Goal: Task Accomplishment & Management: Use online tool/utility

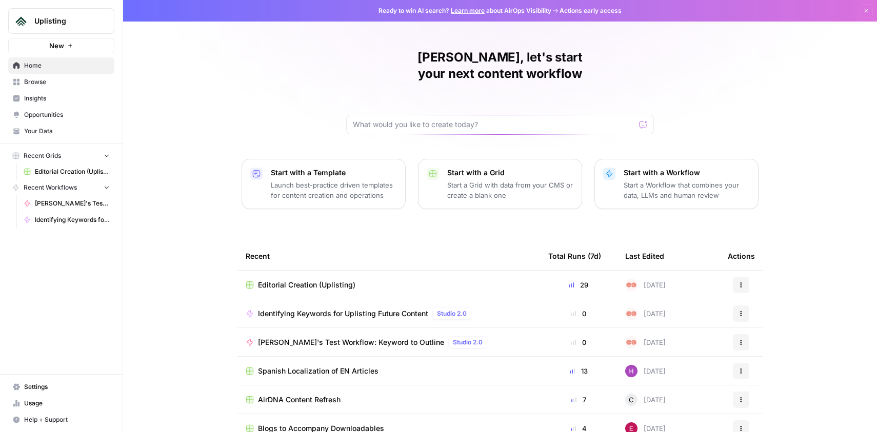
click at [311, 280] on span "Editorial Creation (Uplisting)" at bounding box center [306, 285] width 97 height 10
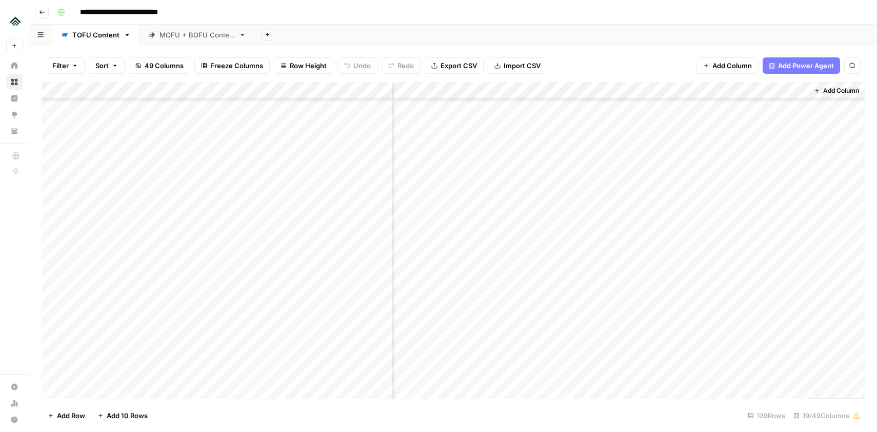
scroll to position [1963, 1207]
click at [527, 238] on div "Add Column" at bounding box center [453, 240] width 823 height 317
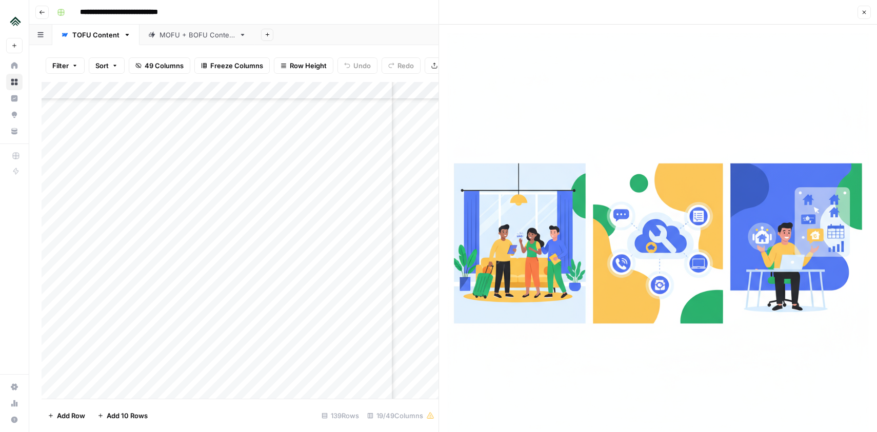
click at [865, 9] on button "Close" at bounding box center [864, 12] width 13 height 13
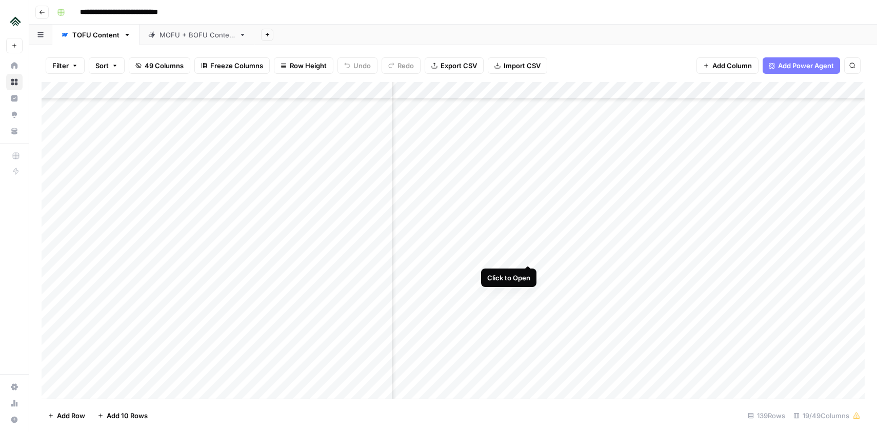
click at [528, 256] on div "Add Column" at bounding box center [453, 240] width 823 height 317
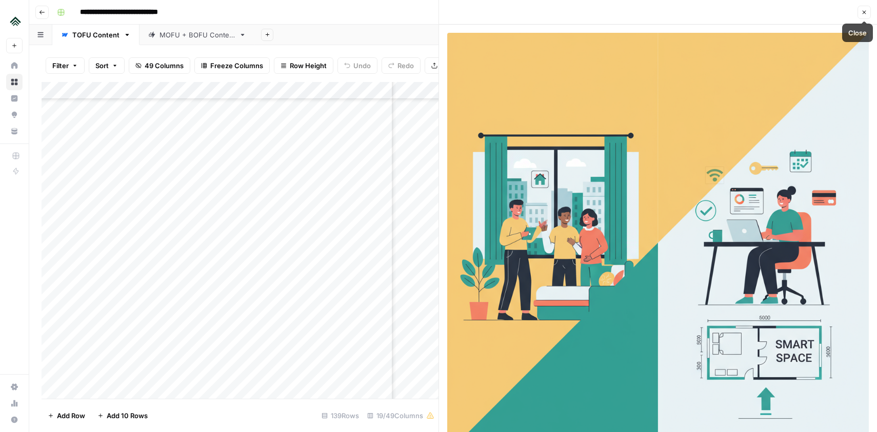
click at [864, 13] on icon "button" at bounding box center [865, 13] width 4 height 4
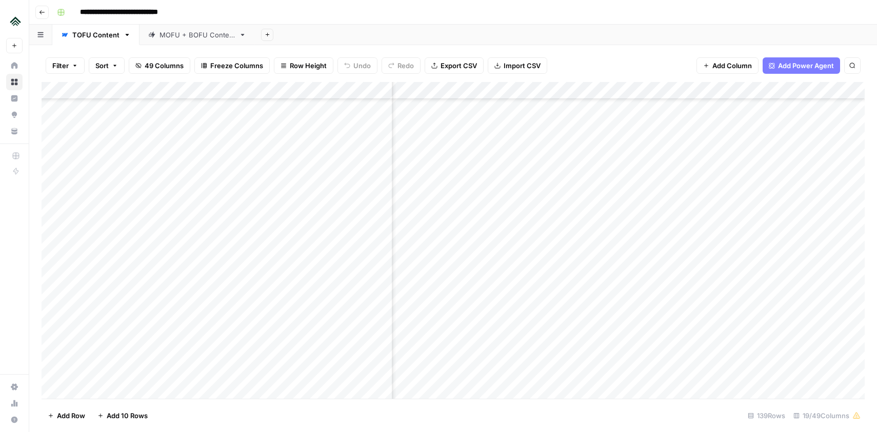
scroll to position [1901, 1207]
click at [529, 319] on div "Add Column" at bounding box center [453, 240] width 823 height 317
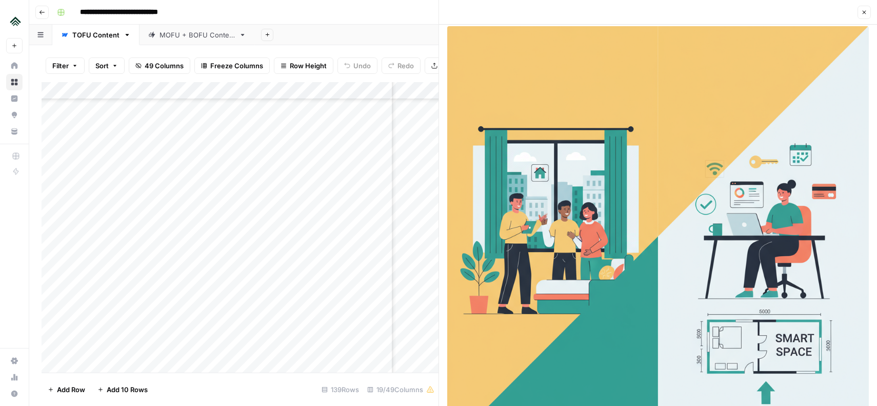
scroll to position [57, 0]
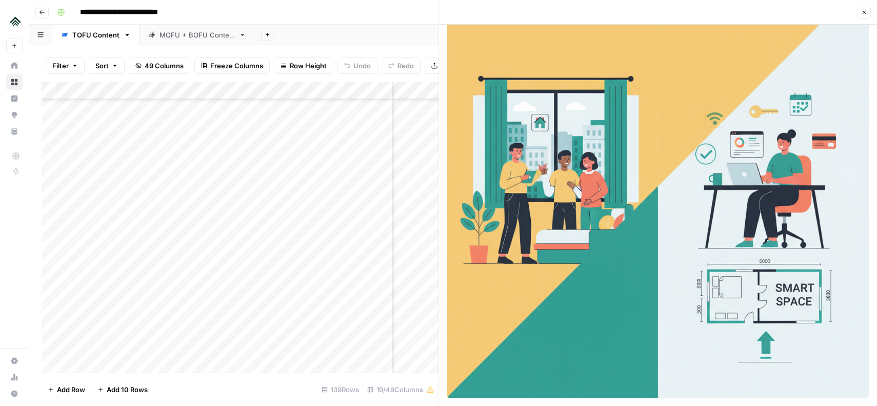
click at [866, 11] on icon "button" at bounding box center [864, 12] width 6 height 6
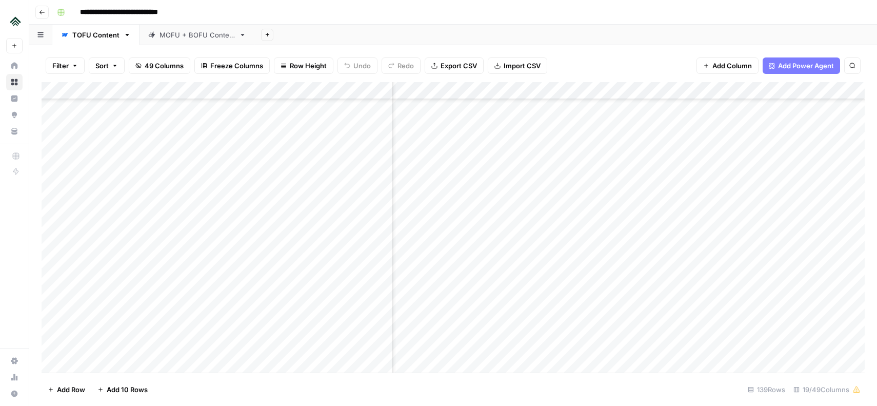
click at [526, 300] on div "Add Column" at bounding box center [453, 227] width 823 height 290
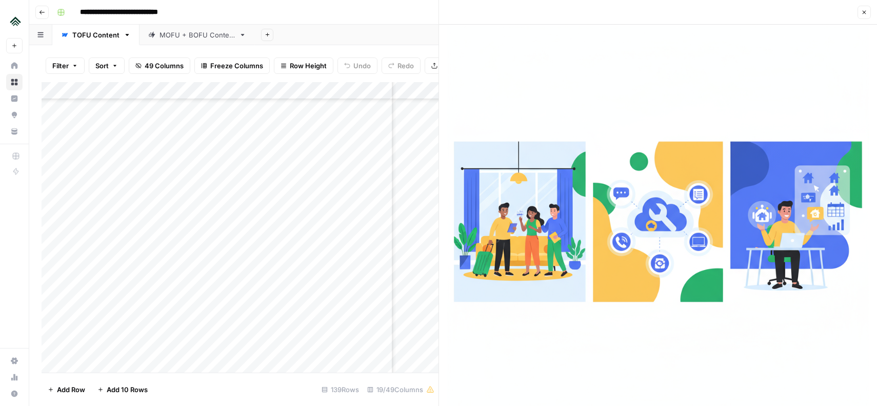
scroll to position [31, 0]
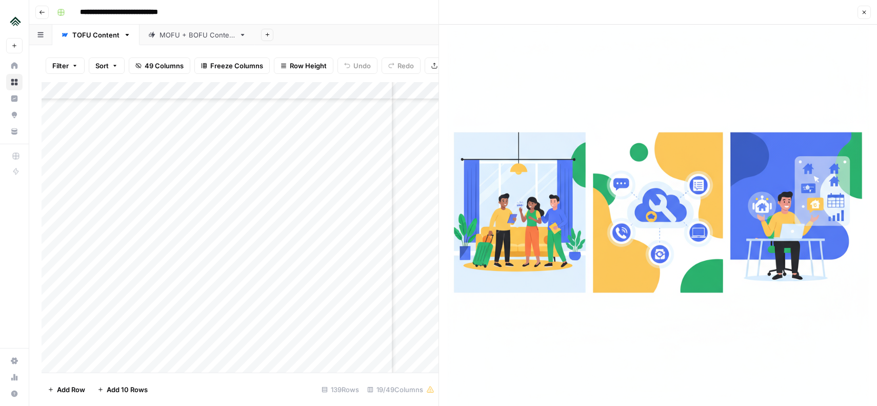
click at [863, 11] on icon "button" at bounding box center [865, 13] width 4 height 4
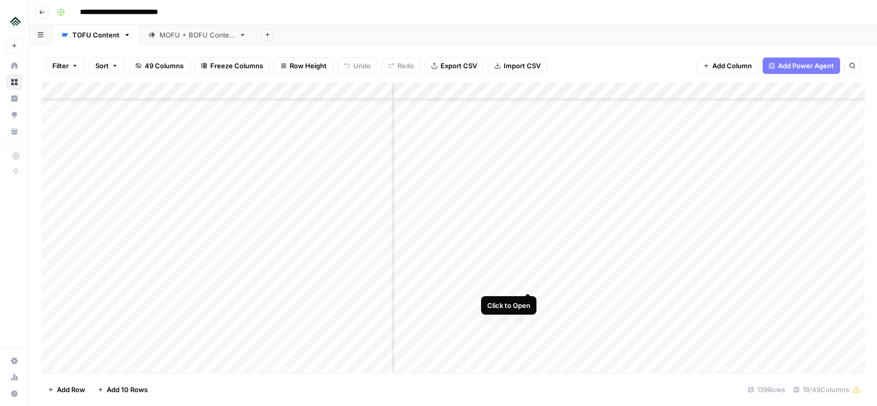
click at [527, 282] on div "Add Column" at bounding box center [453, 227] width 823 height 290
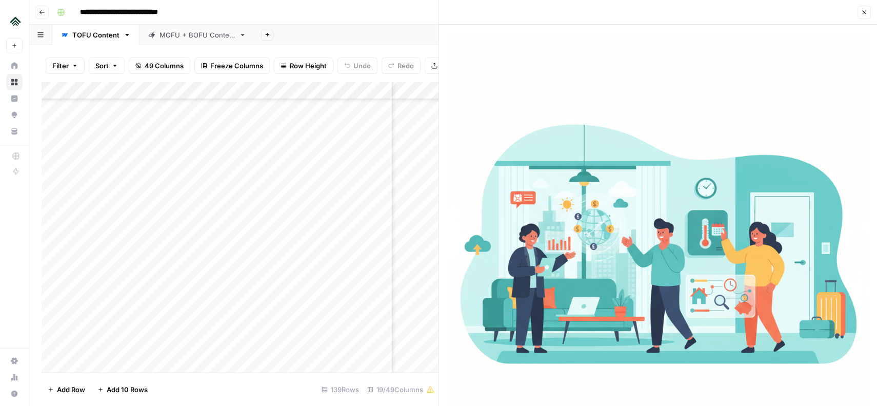
click at [864, 14] on icon "button" at bounding box center [864, 12] width 6 height 6
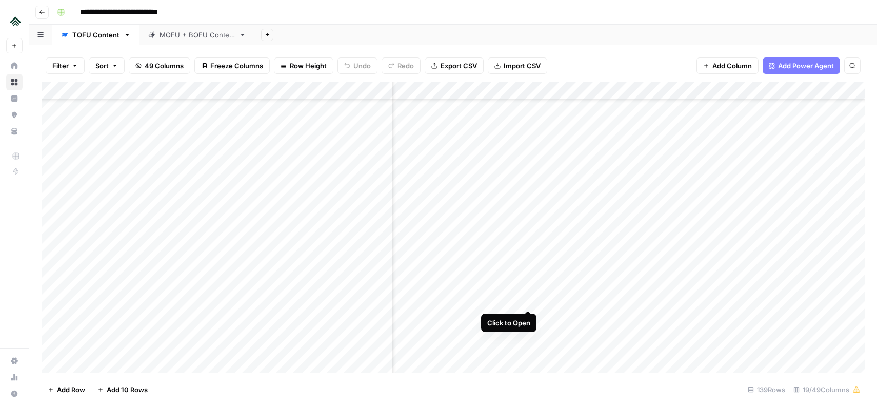
click at [530, 300] on div "Add Column" at bounding box center [453, 227] width 823 height 290
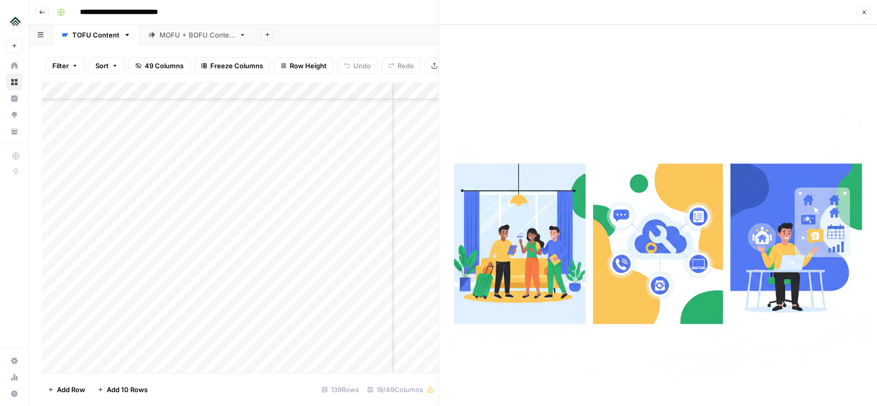
scroll to position [9, 0]
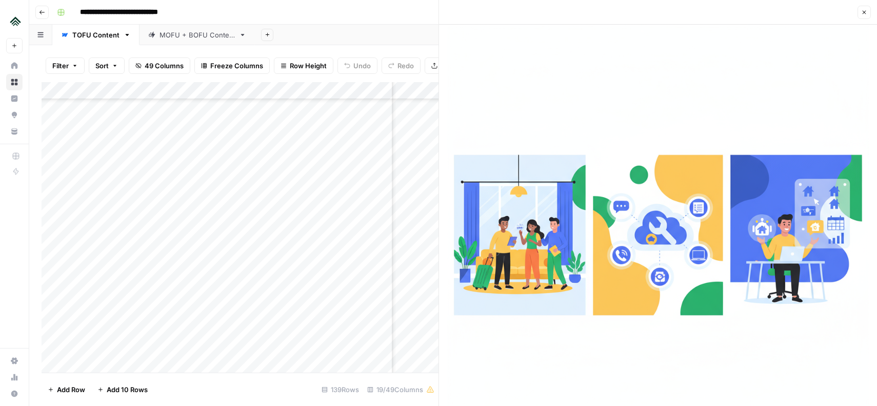
click at [862, 7] on button "Close" at bounding box center [864, 12] width 13 height 13
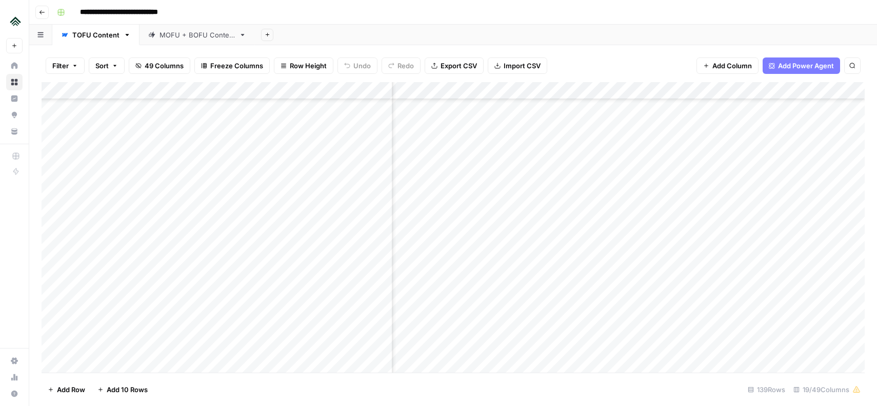
scroll to position [1977, 1207]
click at [529, 258] on div "Add Column" at bounding box center [453, 227] width 823 height 290
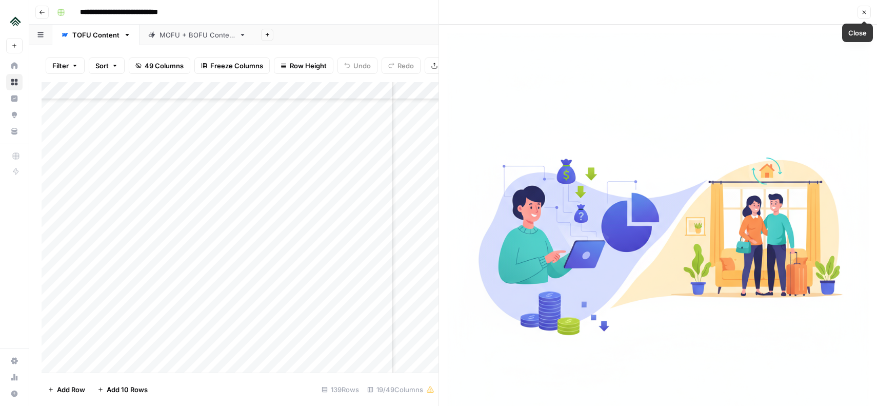
click at [864, 14] on icon "button" at bounding box center [864, 12] width 6 height 6
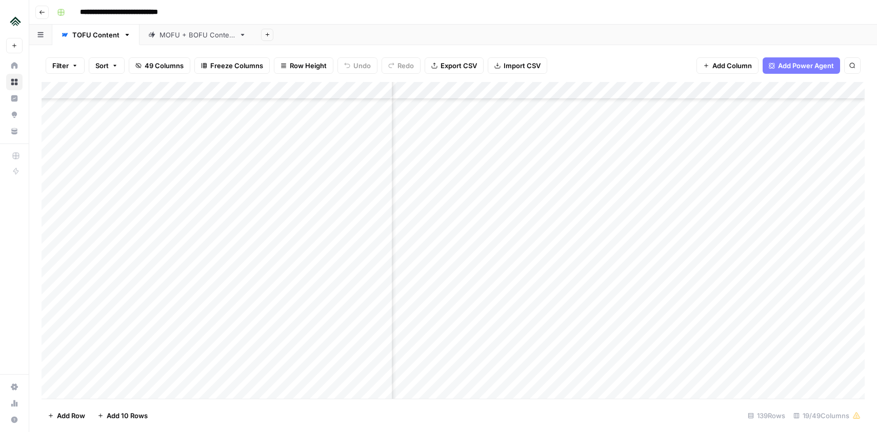
scroll to position [1702, 1207]
click at [526, 254] on div "Add Column" at bounding box center [453, 240] width 823 height 317
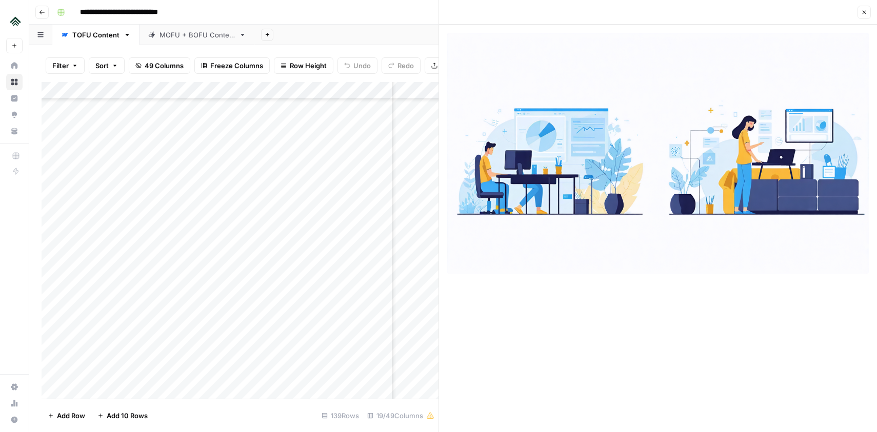
click at [869, 11] on button "Close" at bounding box center [864, 12] width 13 height 13
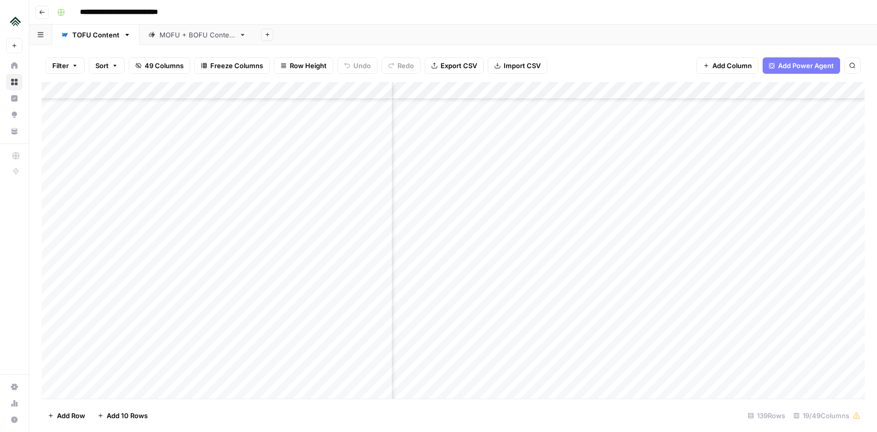
scroll to position [1972, 1042]
click at [694, 175] on div "Add Column" at bounding box center [453, 240] width 823 height 317
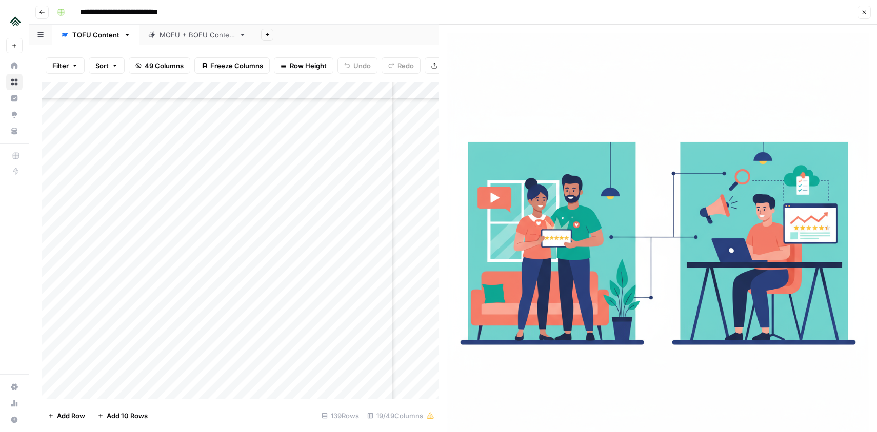
scroll to position [30, 0]
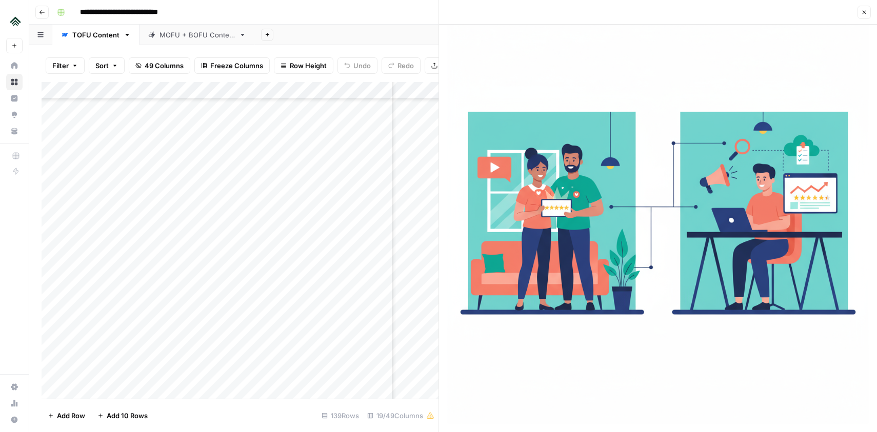
click at [867, 14] on icon "button" at bounding box center [864, 12] width 6 height 6
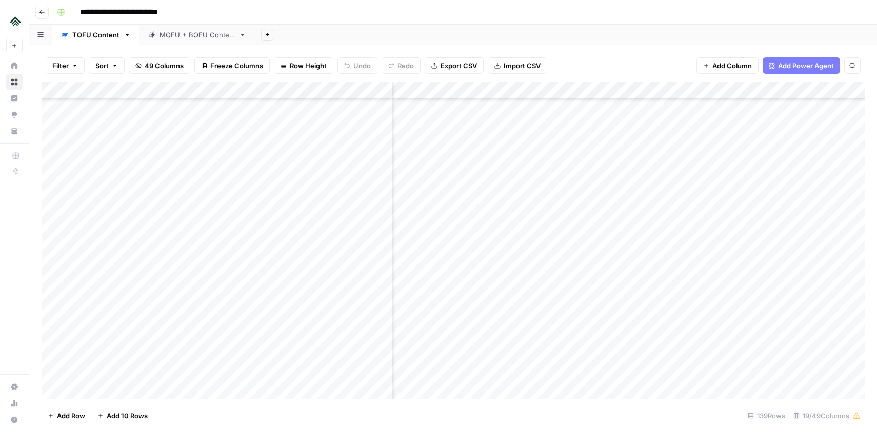
scroll to position [1863, 1042]
click at [693, 249] on div "Add Column" at bounding box center [453, 240] width 823 height 317
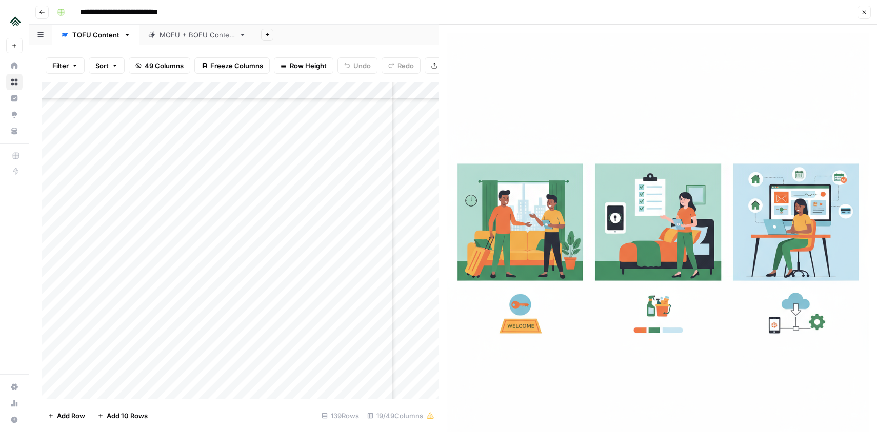
click at [861, 12] on icon "button" at bounding box center [864, 12] width 6 height 6
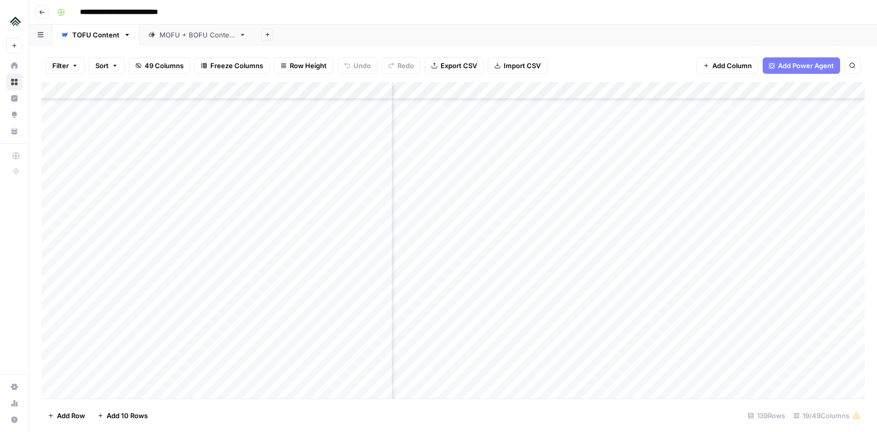
scroll to position [0, 1205]
click at [530, 143] on div "Add Column" at bounding box center [453, 240] width 823 height 317
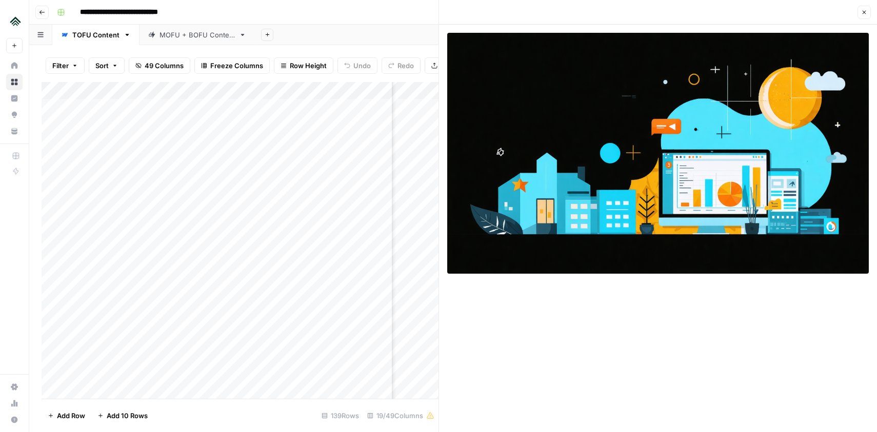
click at [860, 12] on button "Close" at bounding box center [864, 12] width 13 height 13
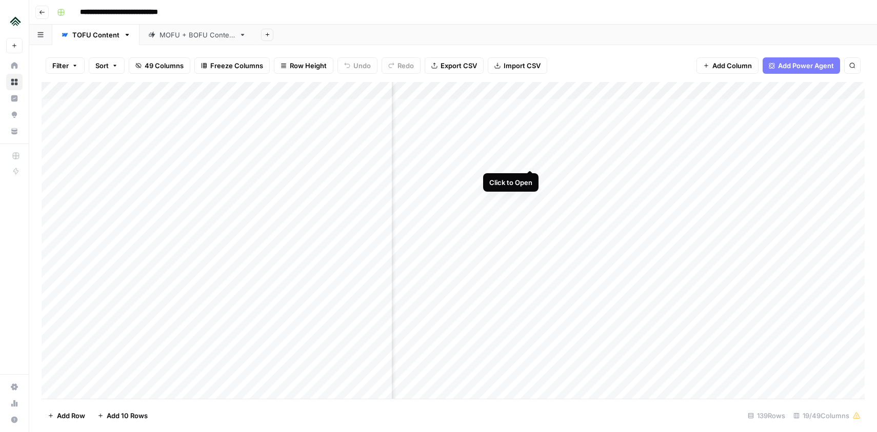
click at [532, 160] on div "Add Column" at bounding box center [453, 240] width 823 height 317
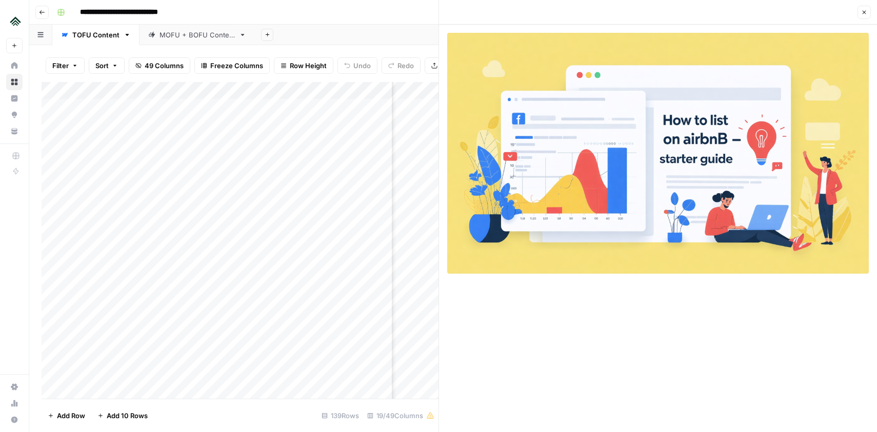
click at [862, 13] on icon "button" at bounding box center [864, 12] width 6 height 6
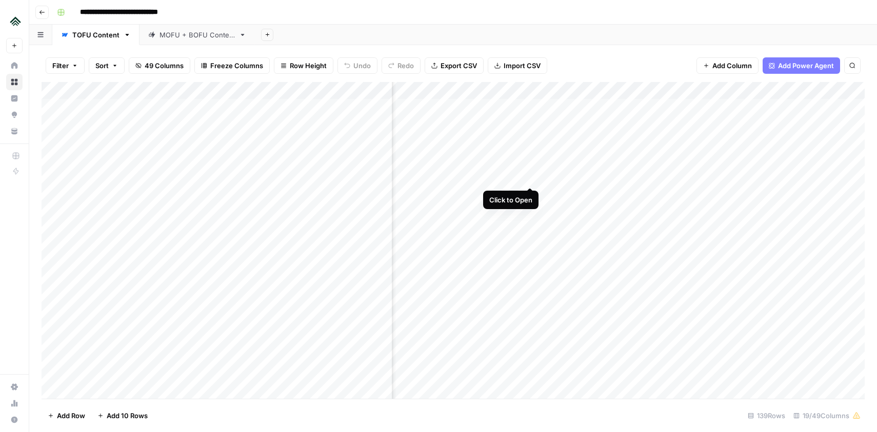
click at [532, 175] on div "Add Column" at bounding box center [453, 240] width 823 height 317
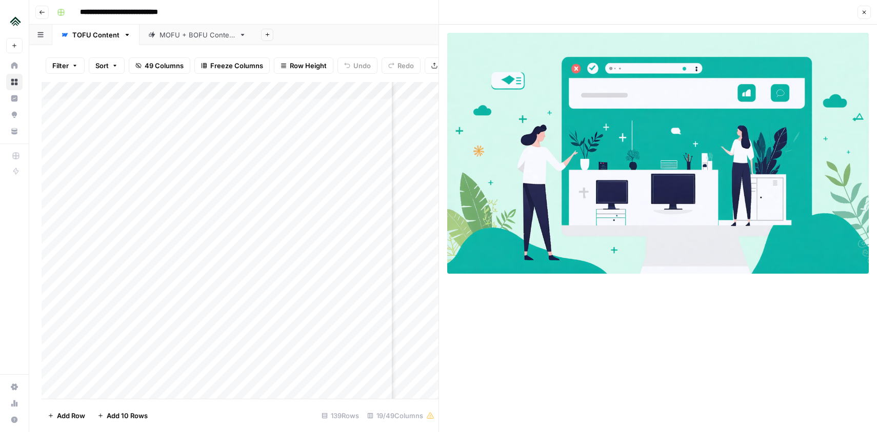
click at [865, 15] on button "Close" at bounding box center [864, 12] width 13 height 13
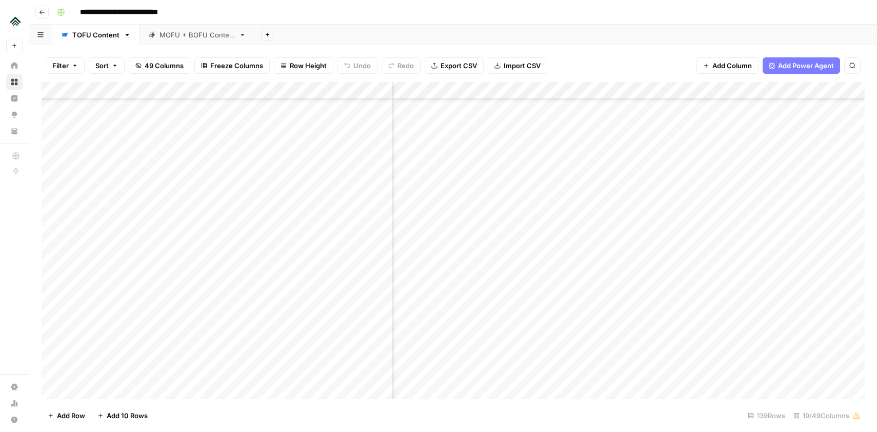
scroll to position [1141, 1205]
click at [530, 189] on div "Add Column" at bounding box center [453, 240] width 823 height 317
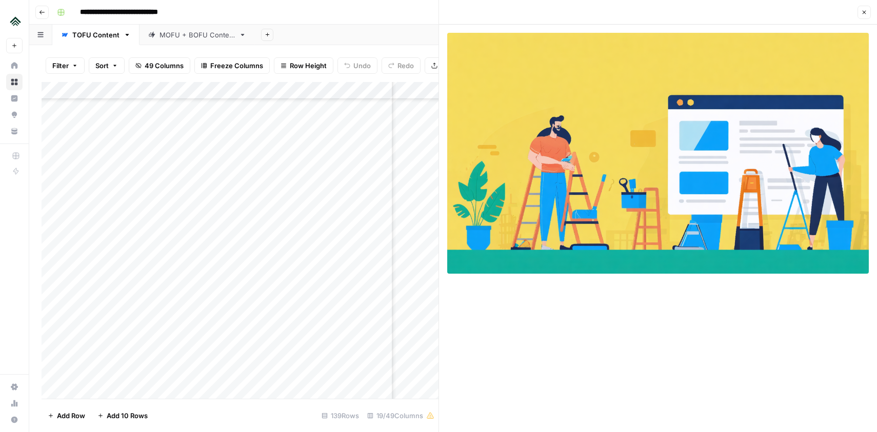
click at [865, 14] on icon "button" at bounding box center [864, 12] width 6 height 6
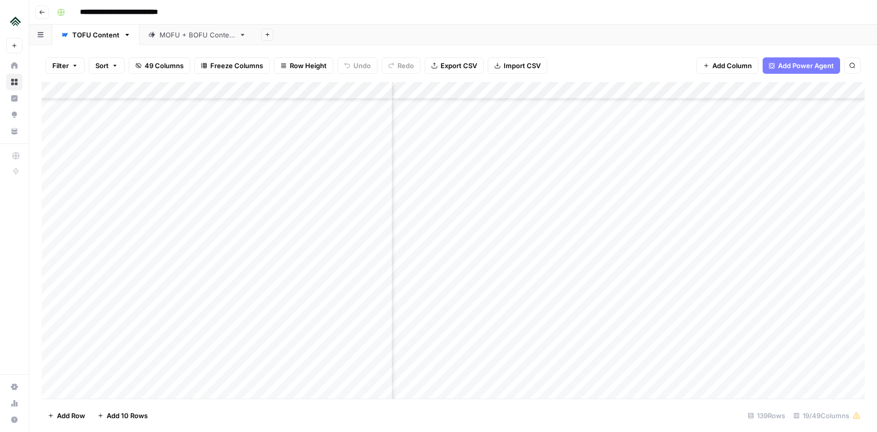
scroll to position [1896, 503]
click at [368, 271] on div "Add Column" at bounding box center [453, 240] width 823 height 317
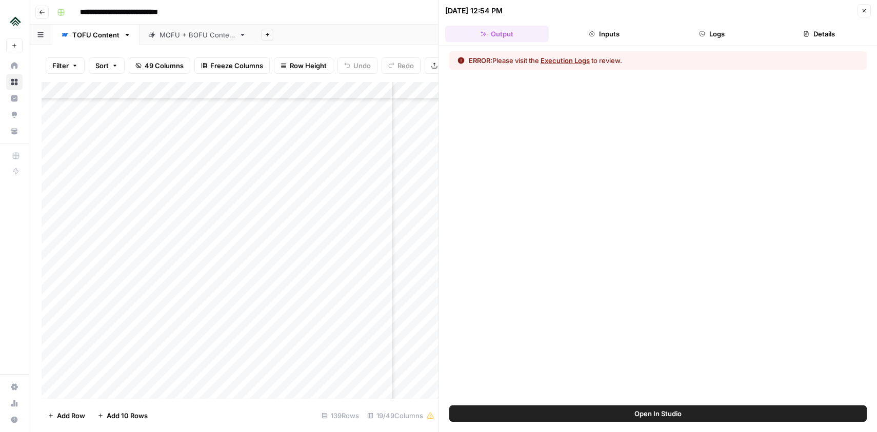
click at [571, 60] on button "Execution Logs" at bounding box center [565, 60] width 49 height 10
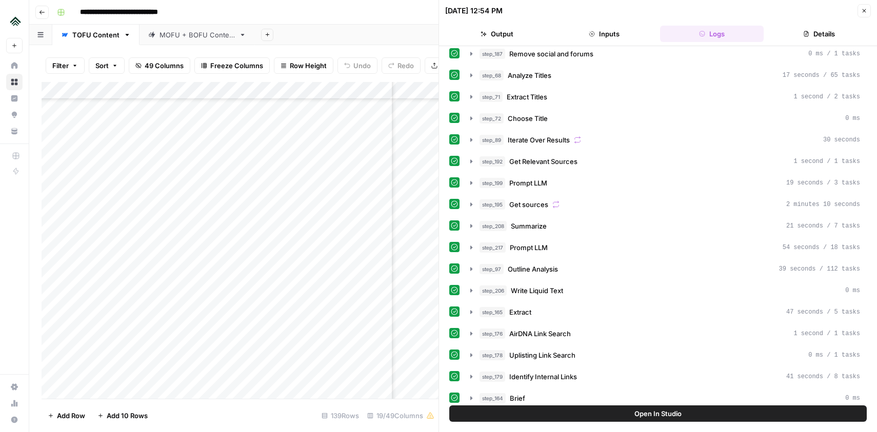
scroll to position [228, 0]
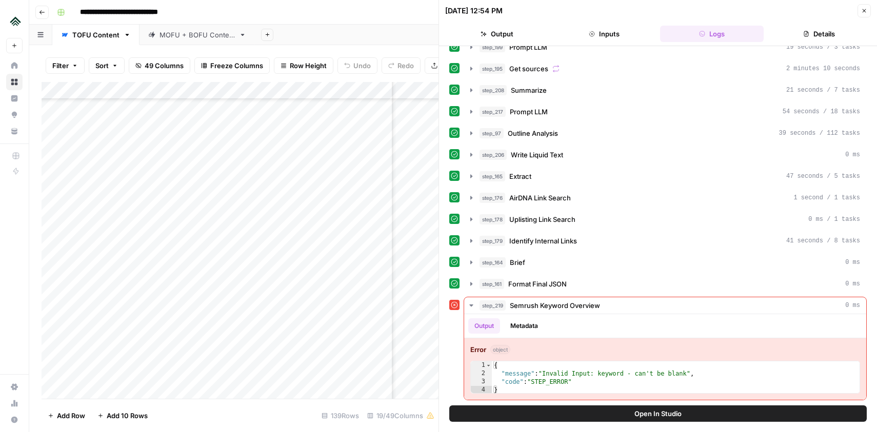
click at [862, 10] on icon "button" at bounding box center [864, 11] width 6 height 6
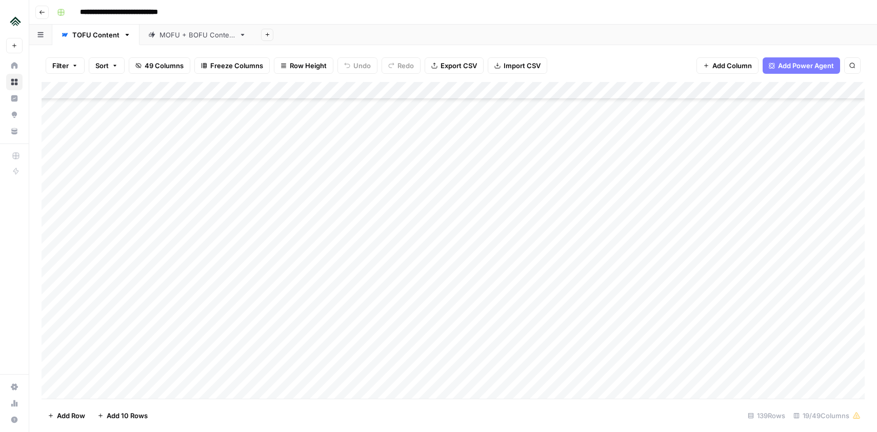
scroll to position [1863, 0]
click at [51, 304] on div "Add Column" at bounding box center [453, 240] width 823 height 317
click at [67, 417] on span "Delete 1 Row" at bounding box center [68, 416] width 41 height 10
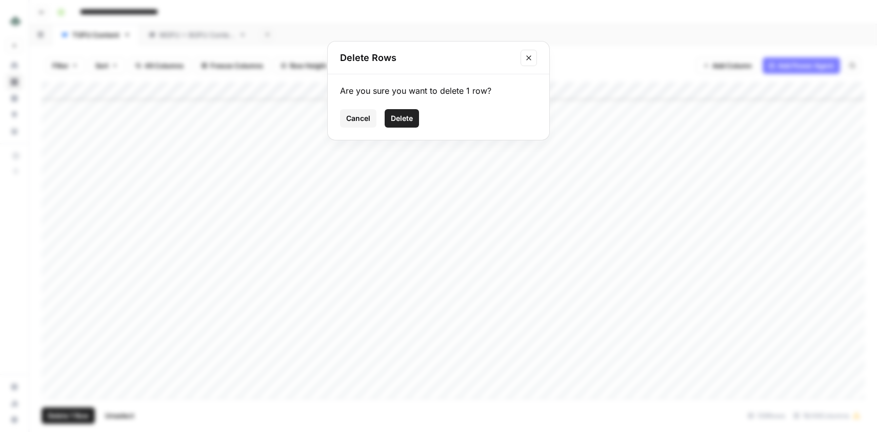
click at [407, 122] on span "Delete" at bounding box center [402, 118] width 22 height 10
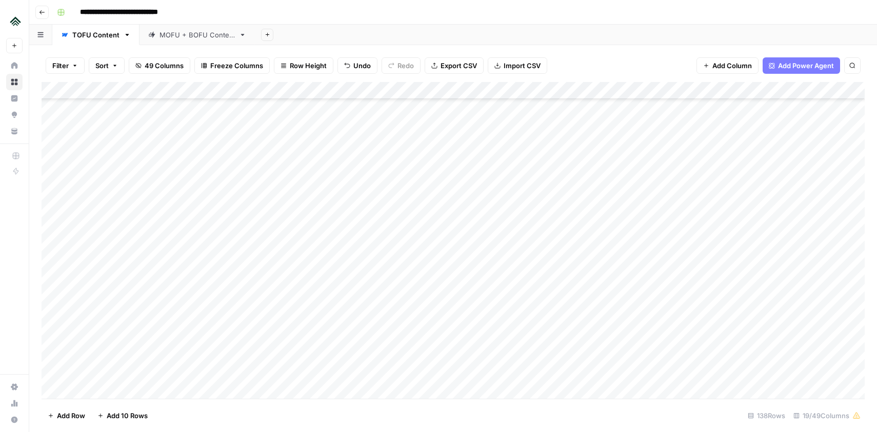
scroll to position [2124, 0]
drag, startPoint x: 43, startPoint y: 355, endPoint x: 72, endPoint y: 142, distance: 215.5
click at [72, 142] on div "Add Column" at bounding box center [453, 240] width 823 height 317
drag, startPoint x: 43, startPoint y: 300, endPoint x: 50, endPoint y: 265, distance: 36.0
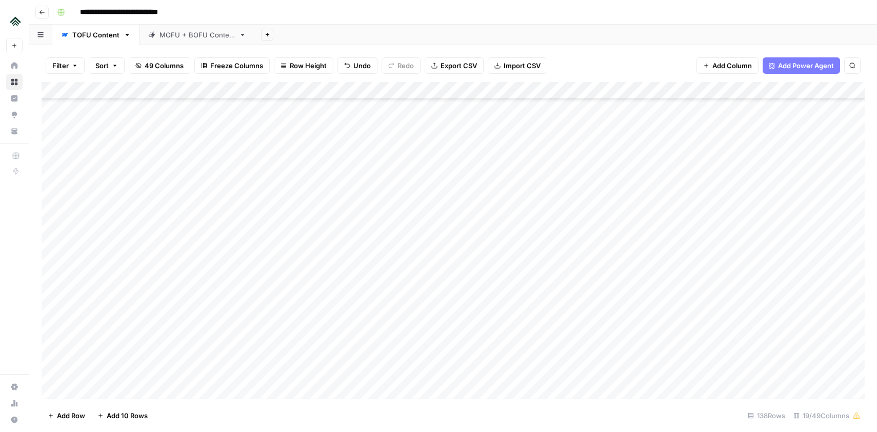
click at [50, 265] on div "Add Column" at bounding box center [453, 240] width 823 height 317
click at [115, 296] on div "Add Column" at bounding box center [453, 240] width 823 height 317
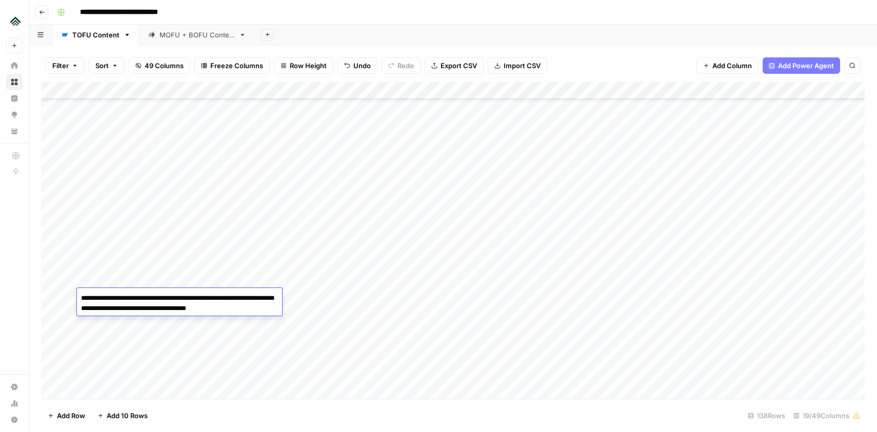
click at [122, 300] on textarea "**********" at bounding box center [179, 303] width 205 height 25
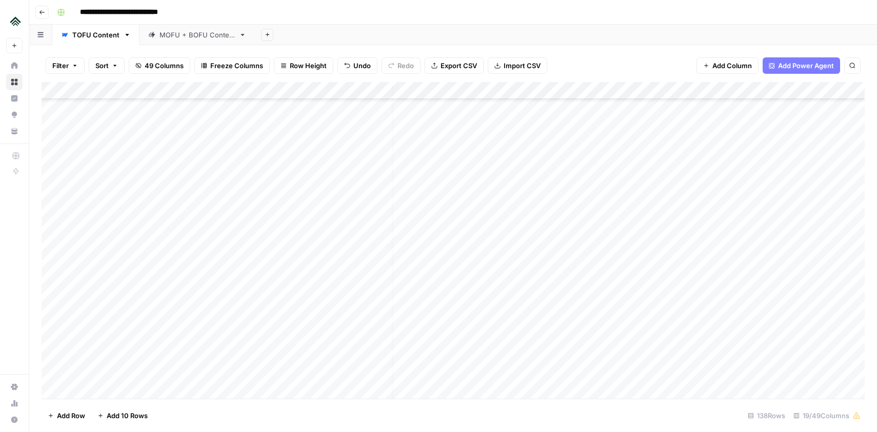
click at [435, 299] on div "Add Column" at bounding box center [453, 240] width 823 height 317
click at [119, 301] on div "Add Column" at bounding box center [453, 240] width 823 height 317
click at [439, 299] on div "Add Column" at bounding box center [453, 240] width 823 height 317
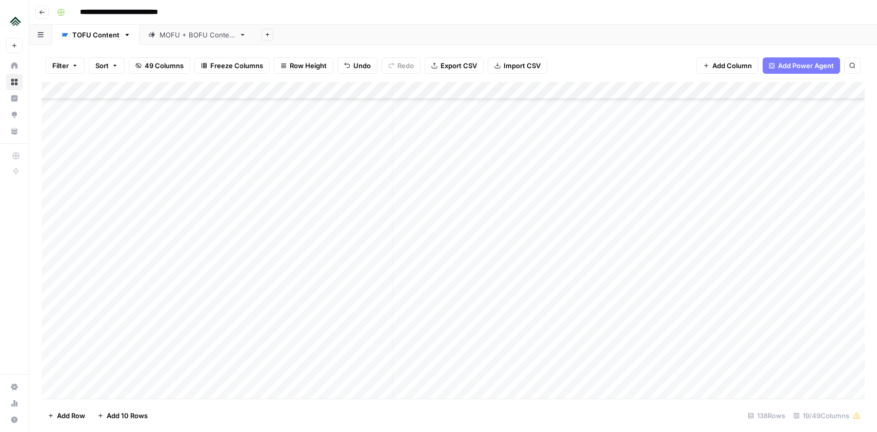
click at [439, 299] on div "Add Column" at bounding box center [453, 240] width 823 height 317
click at [447, 327] on div "Add Column" at bounding box center [453, 240] width 823 height 317
click at [445, 296] on div "Add Column" at bounding box center [453, 240] width 823 height 317
click at [554, 298] on div "Add Column" at bounding box center [453, 240] width 823 height 317
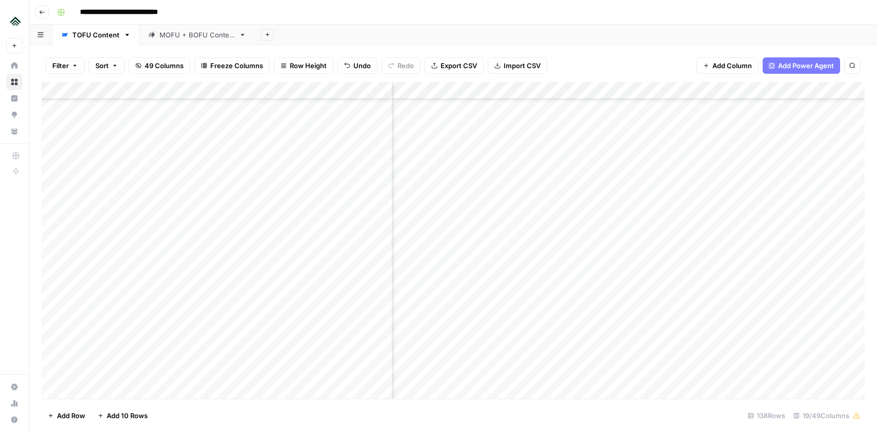
scroll to position [1903, 642]
click at [663, 299] on div "Add Column" at bounding box center [453, 240] width 823 height 317
click at [665, 286] on div "Add Column" at bounding box center [453, 240] width 823 height 317
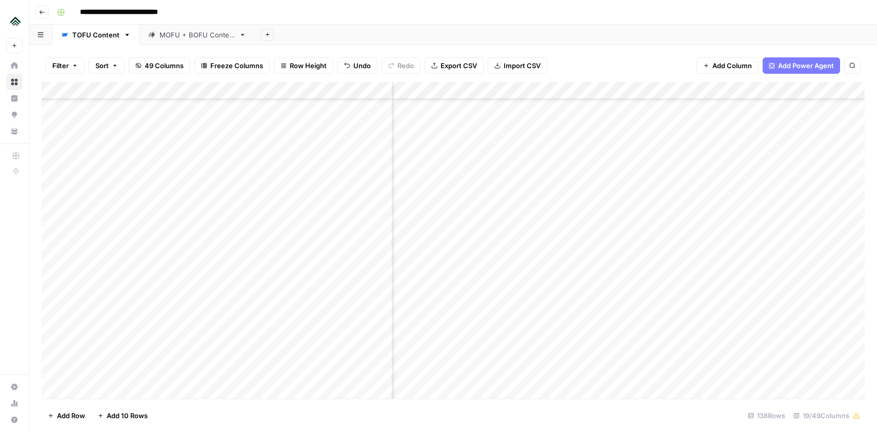
click at [594, 300] on div "Add Column" at bounding box center [453, 240] width 823 height 317
click at [489, 295] on div "Add Column" at bounding box center [453, 240] width 823 height 317
click at [554, 299] on div "Add Column" at bounding box center [453, 240] width 823 height 317
click at [652, 296] on div "Add Column" at bounding box center [453, 240] width 823 height 317
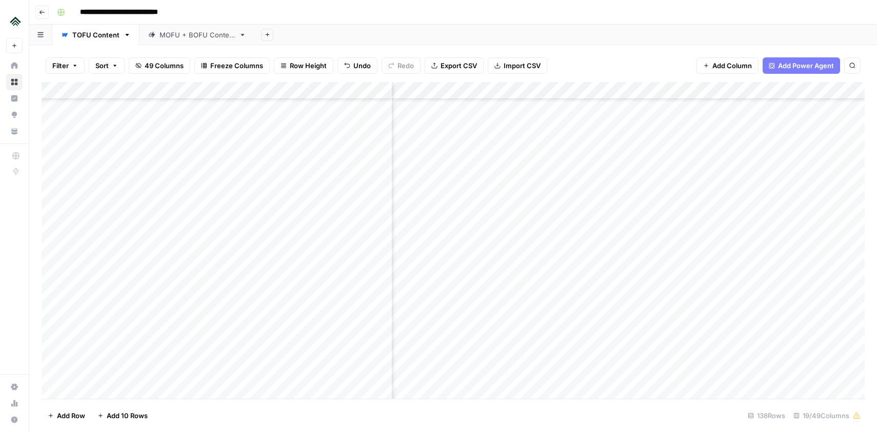
scroll to position [1903, 199]
click at [663, 300] on div "Add Column" at bounding box center [453, 240] width 823 height 317
click at [729, 300] on div "Add Column" at bounding box center [453, 240] width 823 height 317
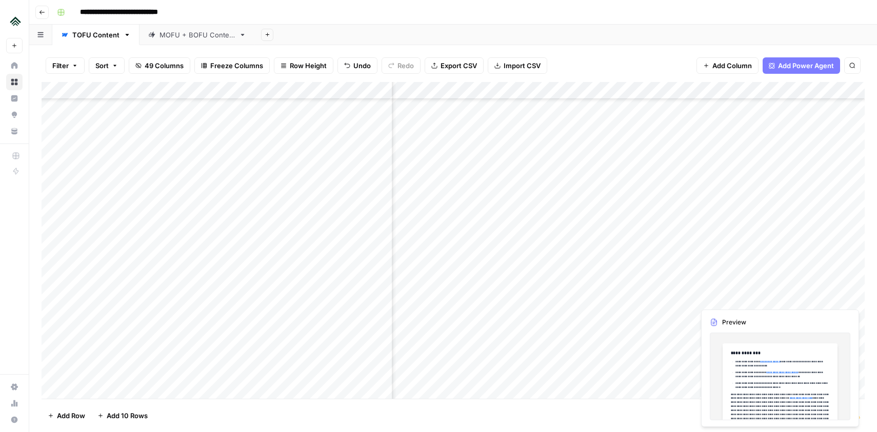
click at [746, 297] on div "Add Column" at bounding box center [453, 240] width 823 height 317
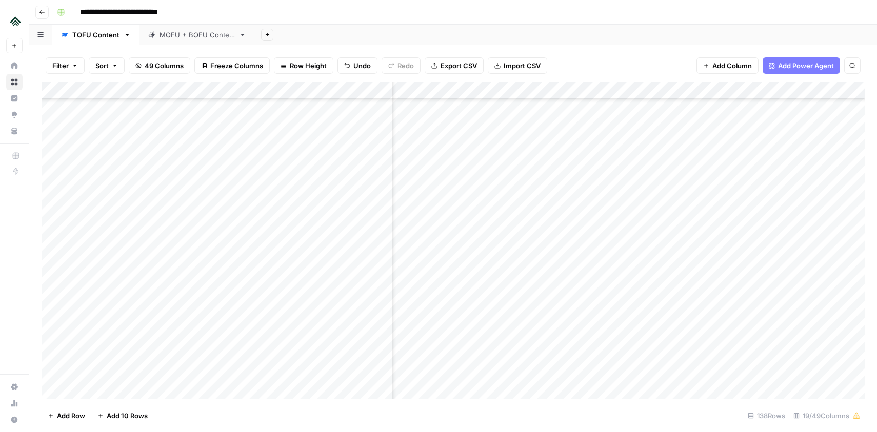
scroll to position [1903, 596]
click at [733, 299] on div "Add Column" at bounding box center [453, 240] width 823 height 317
